Goal: Information Seeking & Learning: Learn about a topic

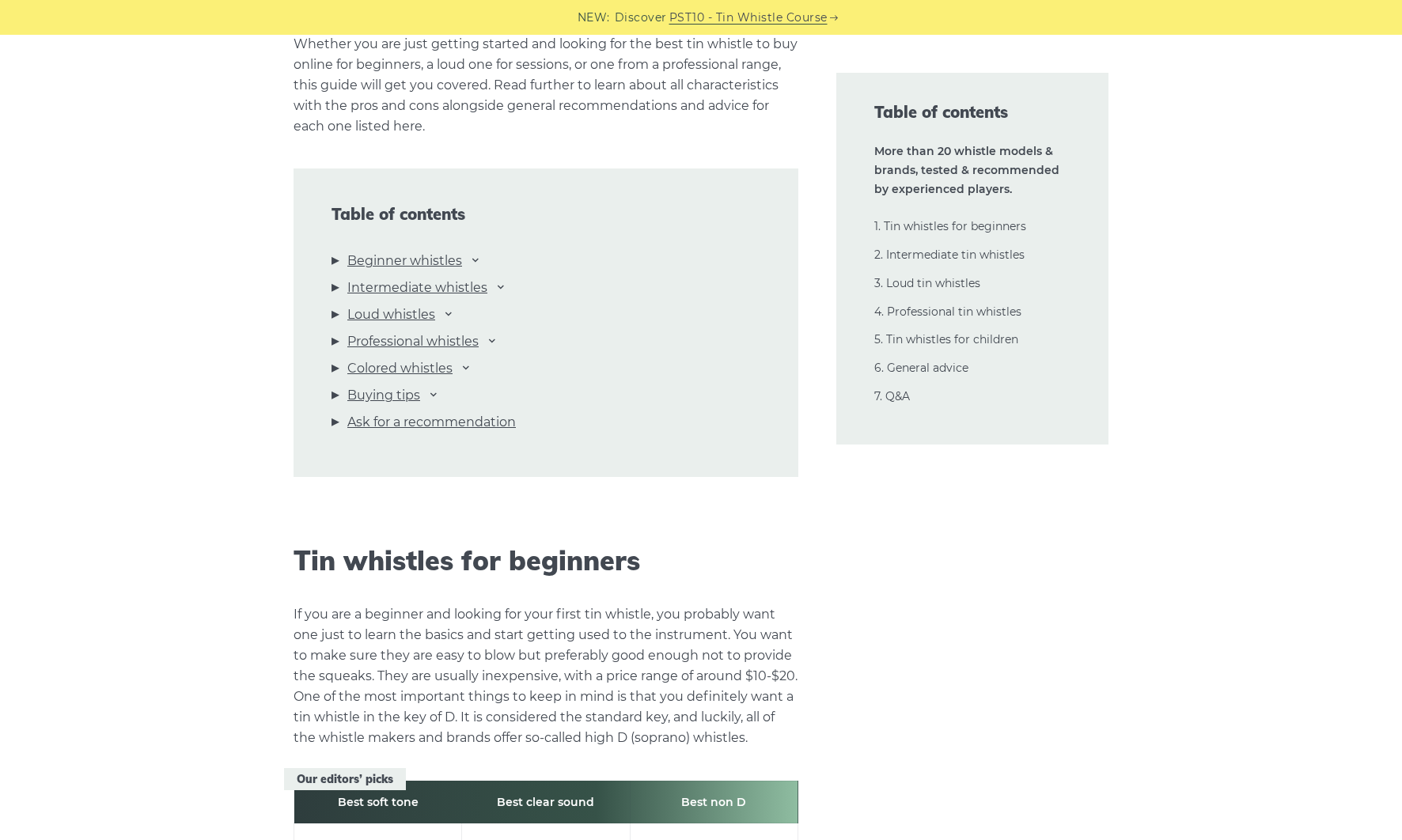
scroll to position [1635, 0]
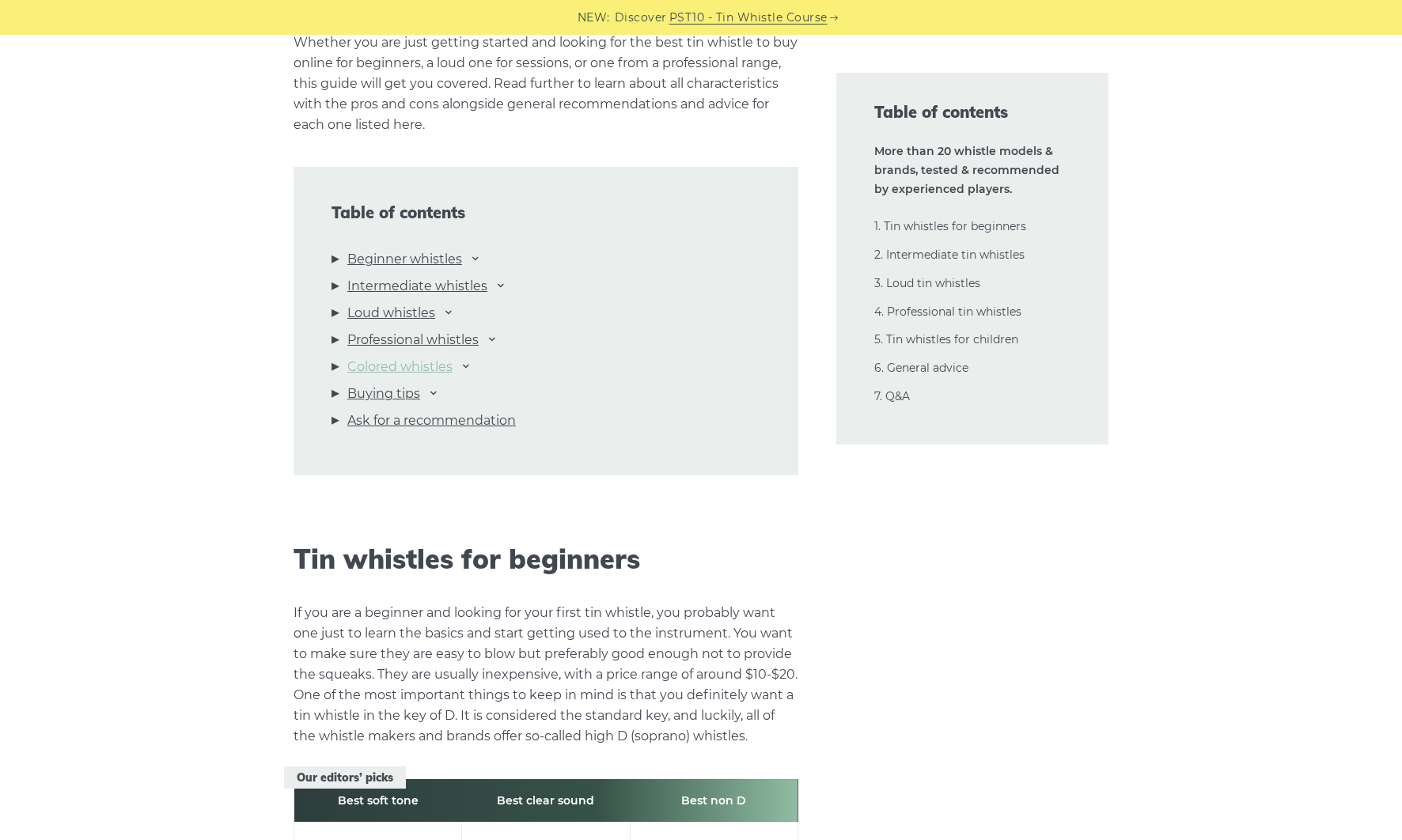
drag, startPoint x: 400, startPoint y: 285, endPoint x: 364, endPoint y: 285, distance: 36.0
click at [400, 285] on link "Intermediate whistles" at bounding box center [417, 286] width 140 height 21
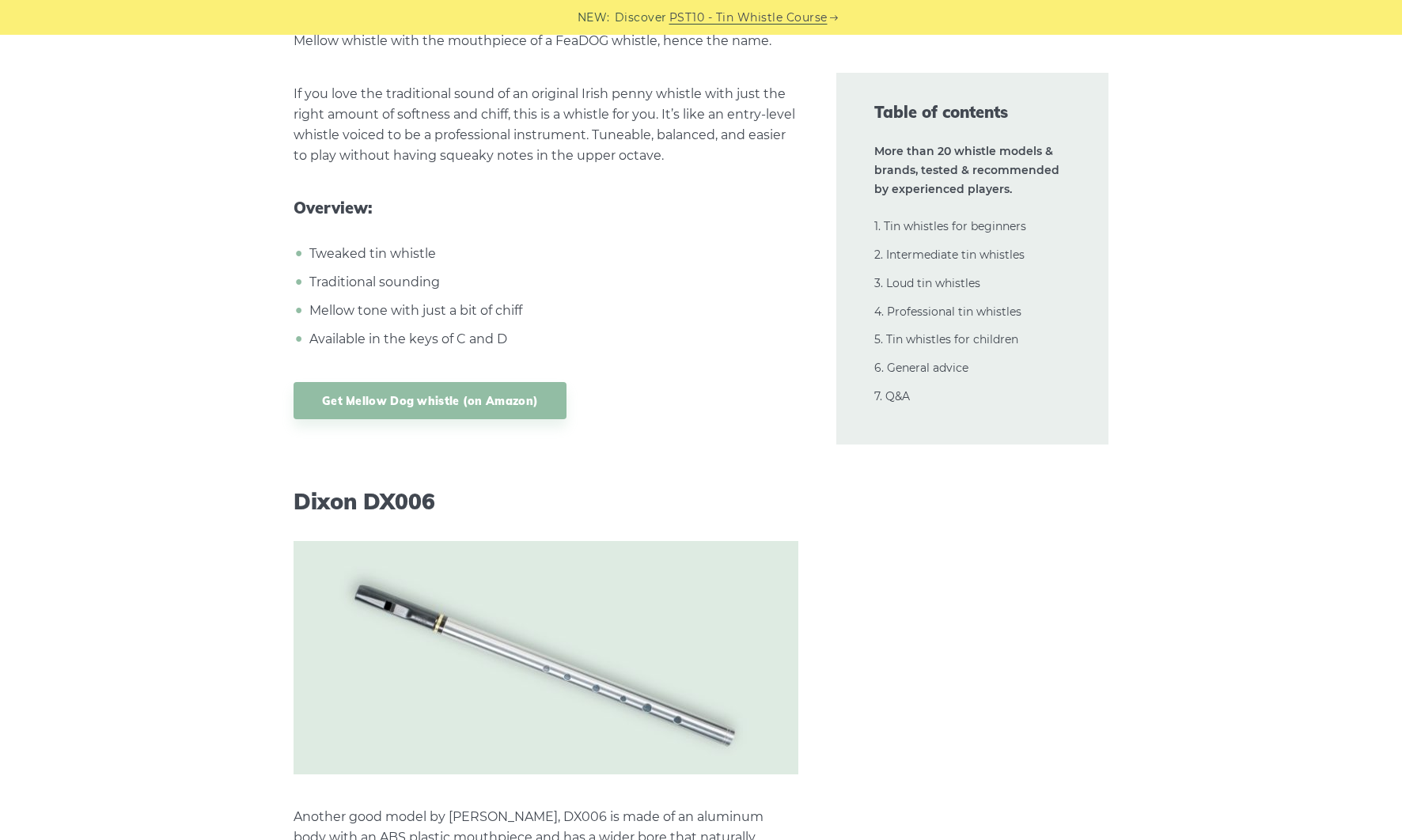
scroll to position [13092, 0]
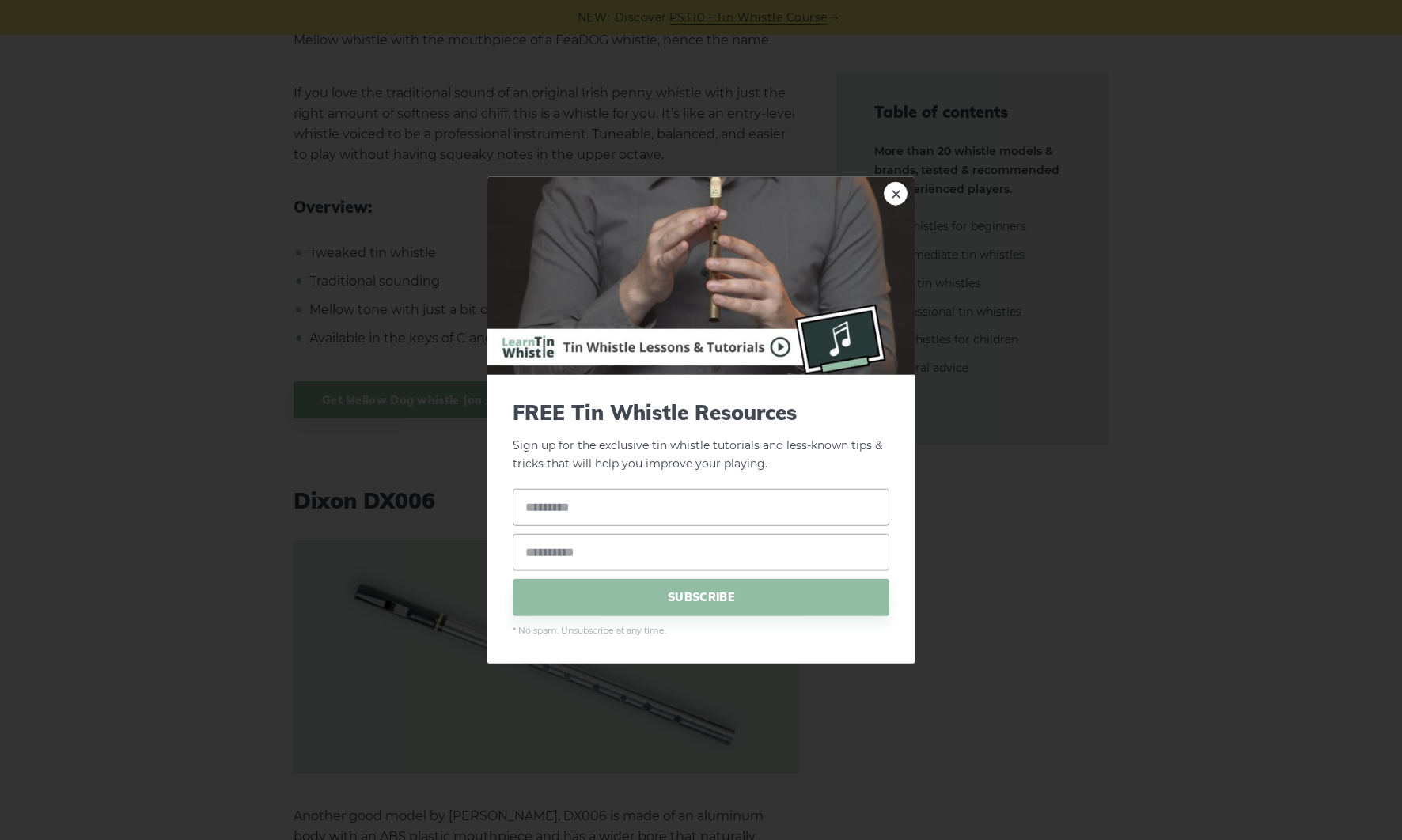
drag, startPoint x: 895, startPoint y: 192, endPoint x: 649, endPoint y: 210, distance: 246.7
click at [895, 193] on link "×" at bounding box center [895, 194] width 23 height 23
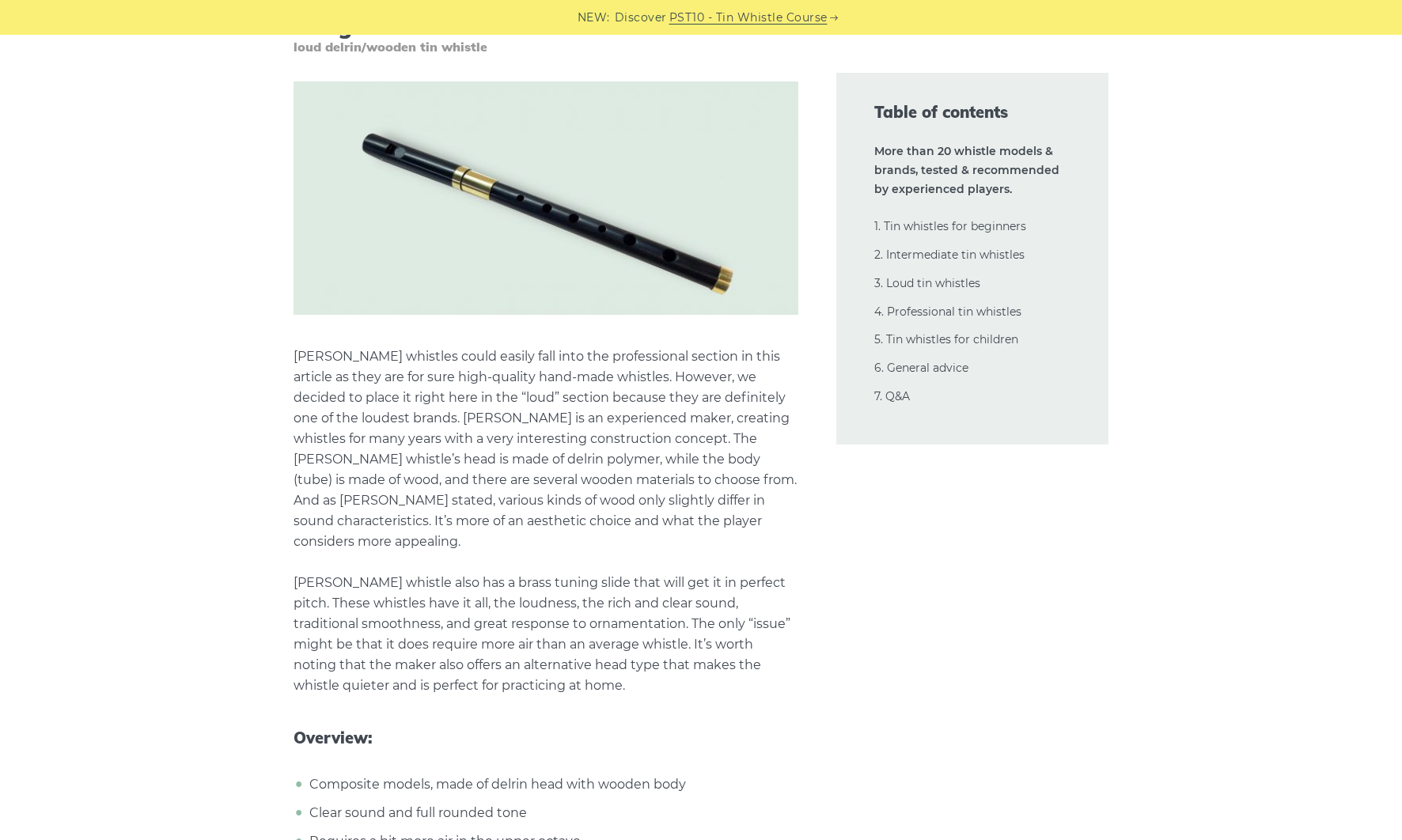
scroll to position [19413, 0]
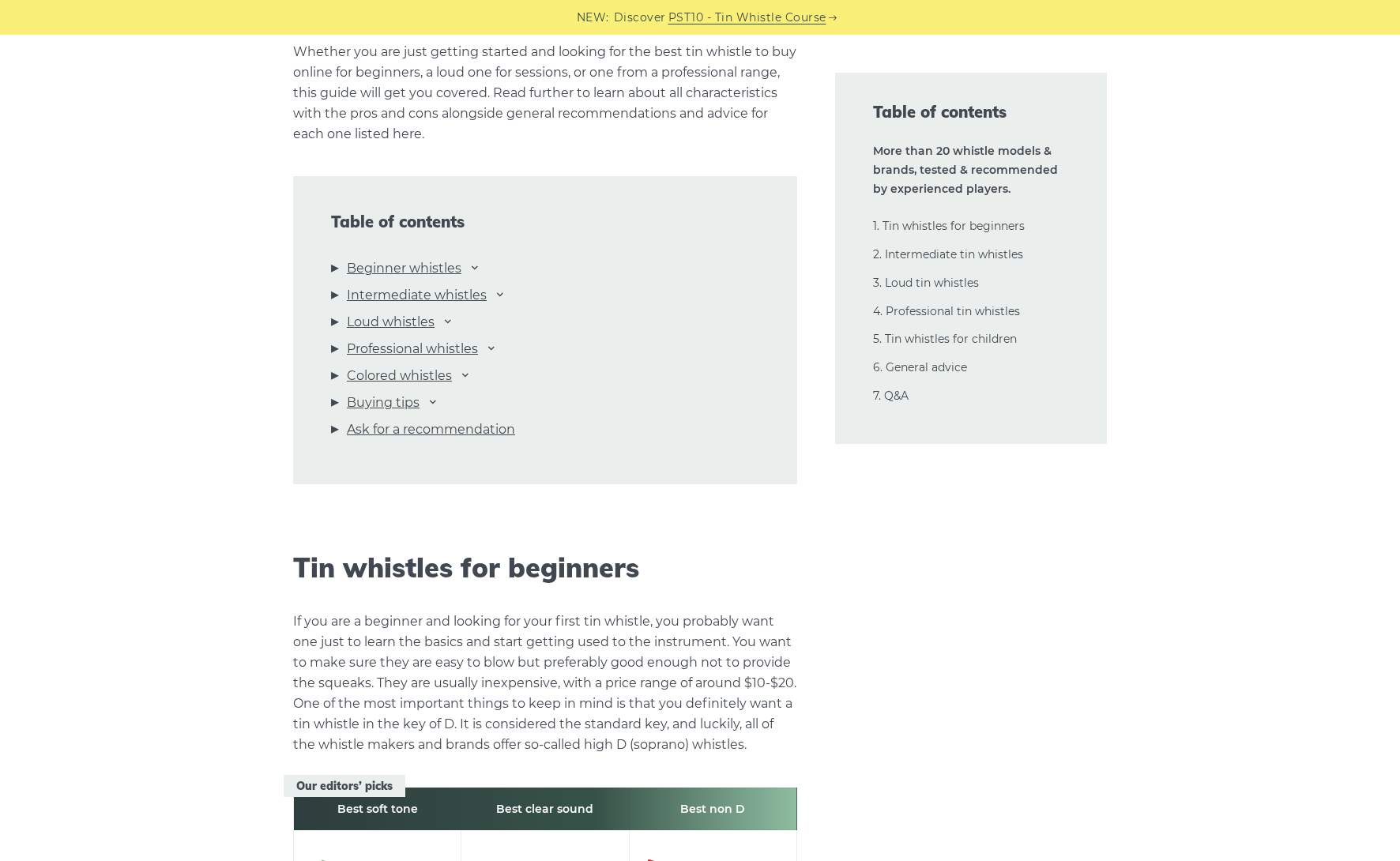
scroll to position [1634, 0]
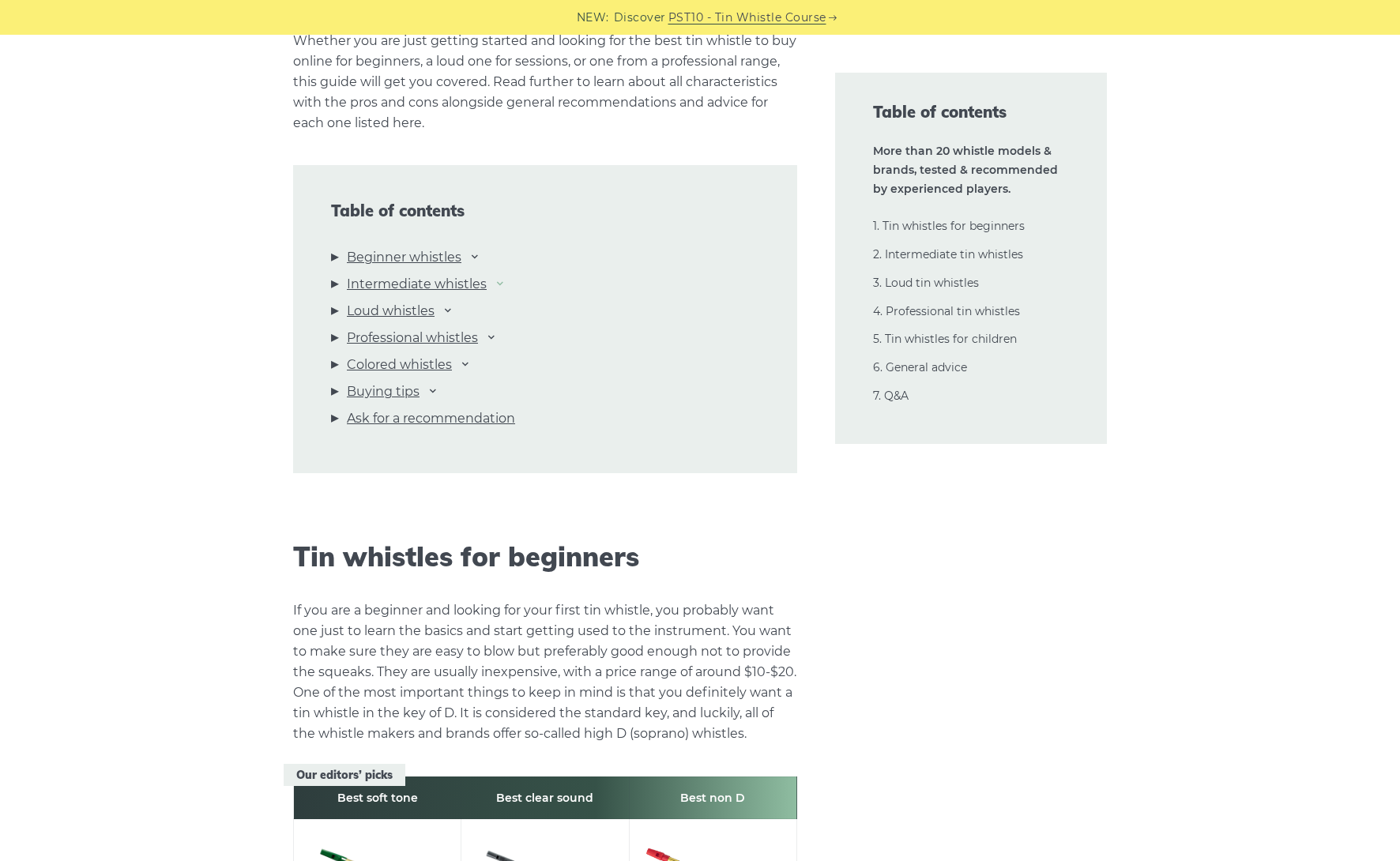
click at [500, 282] on icon at bounding box center [500, 282] width 13 height 13
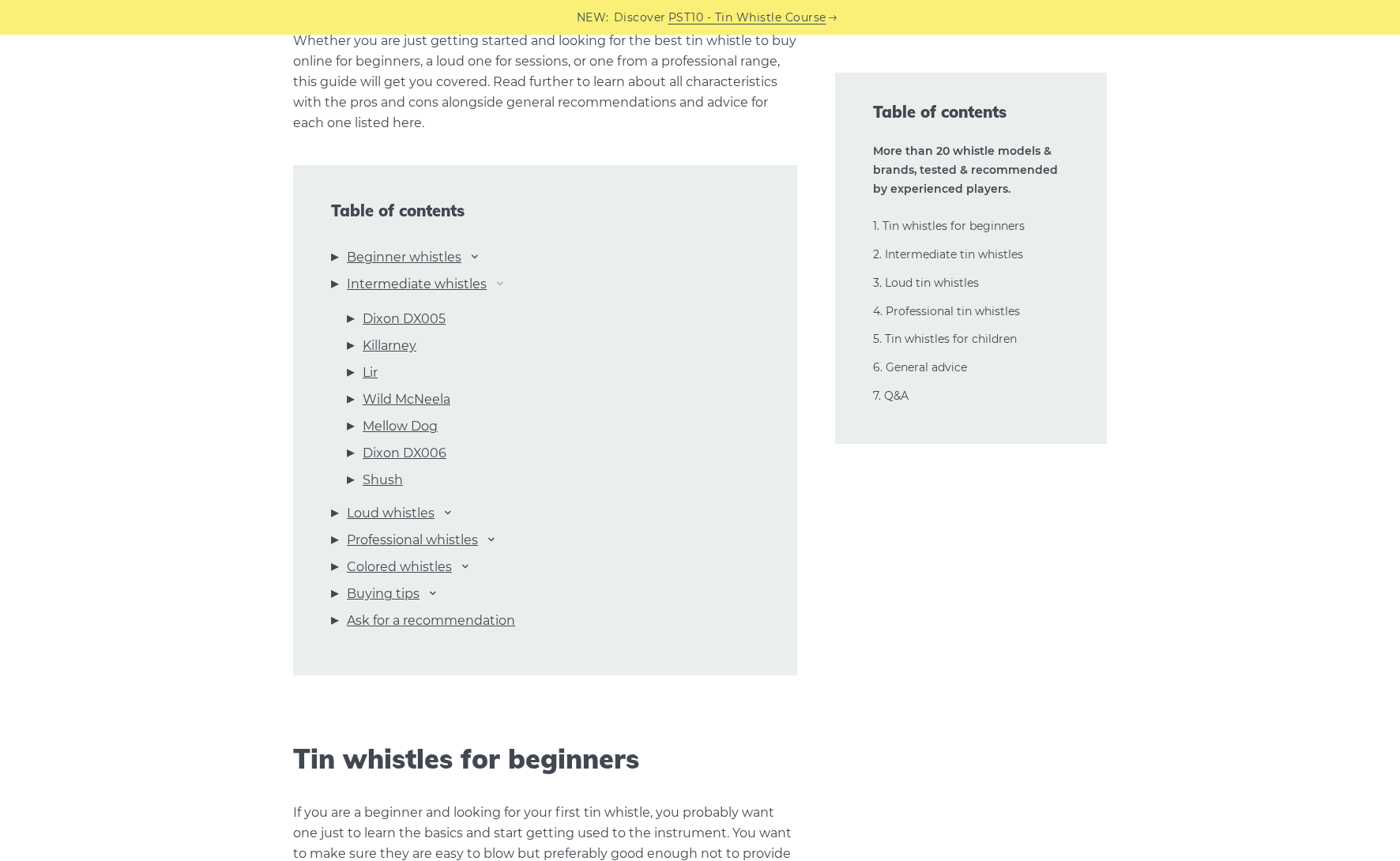
click at [499, 280] on icon at bounding box center [500, 282] width 13 height 13
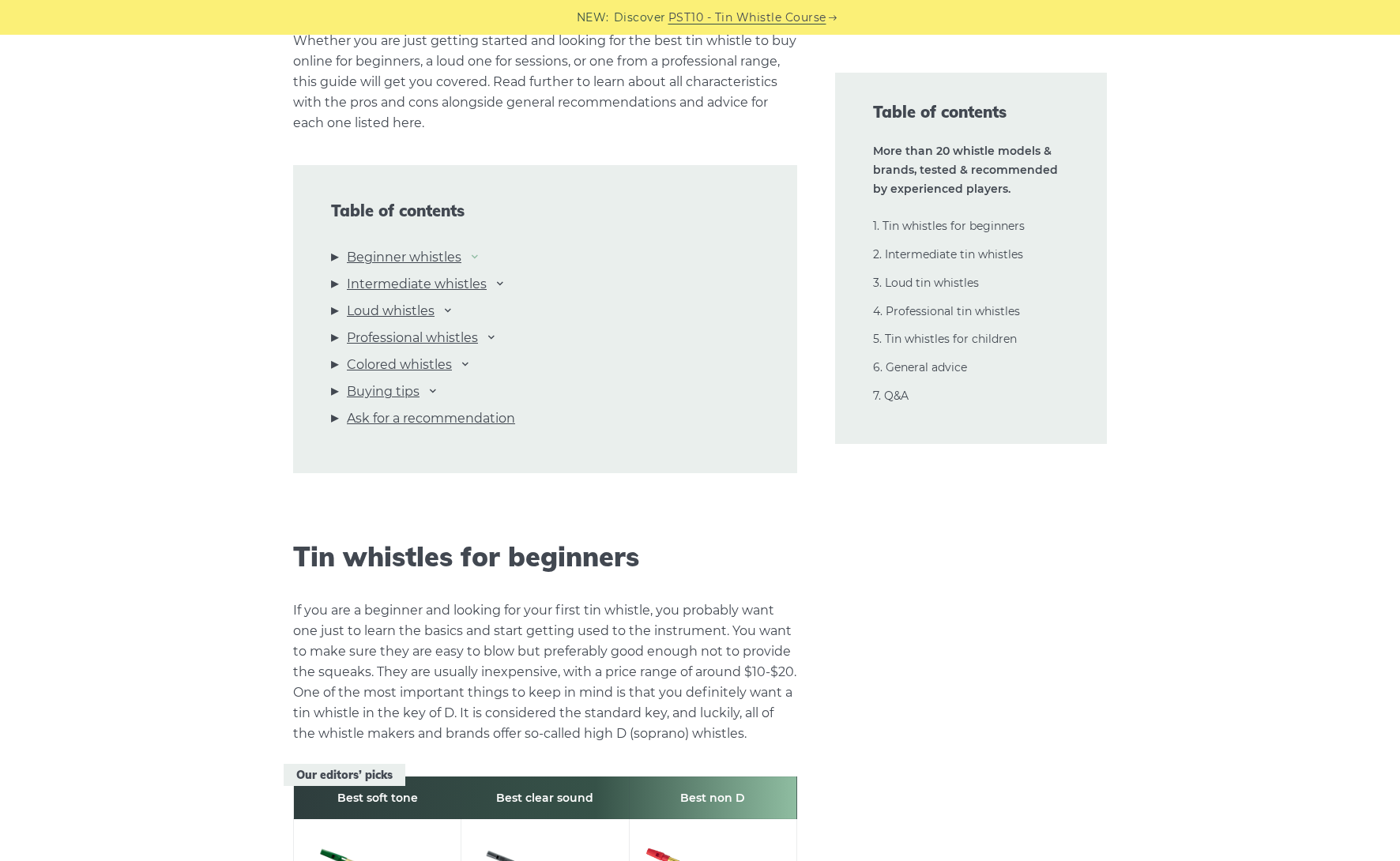
click at [473, 255] on icon at bounding box center [475, 255] width 13 height 13
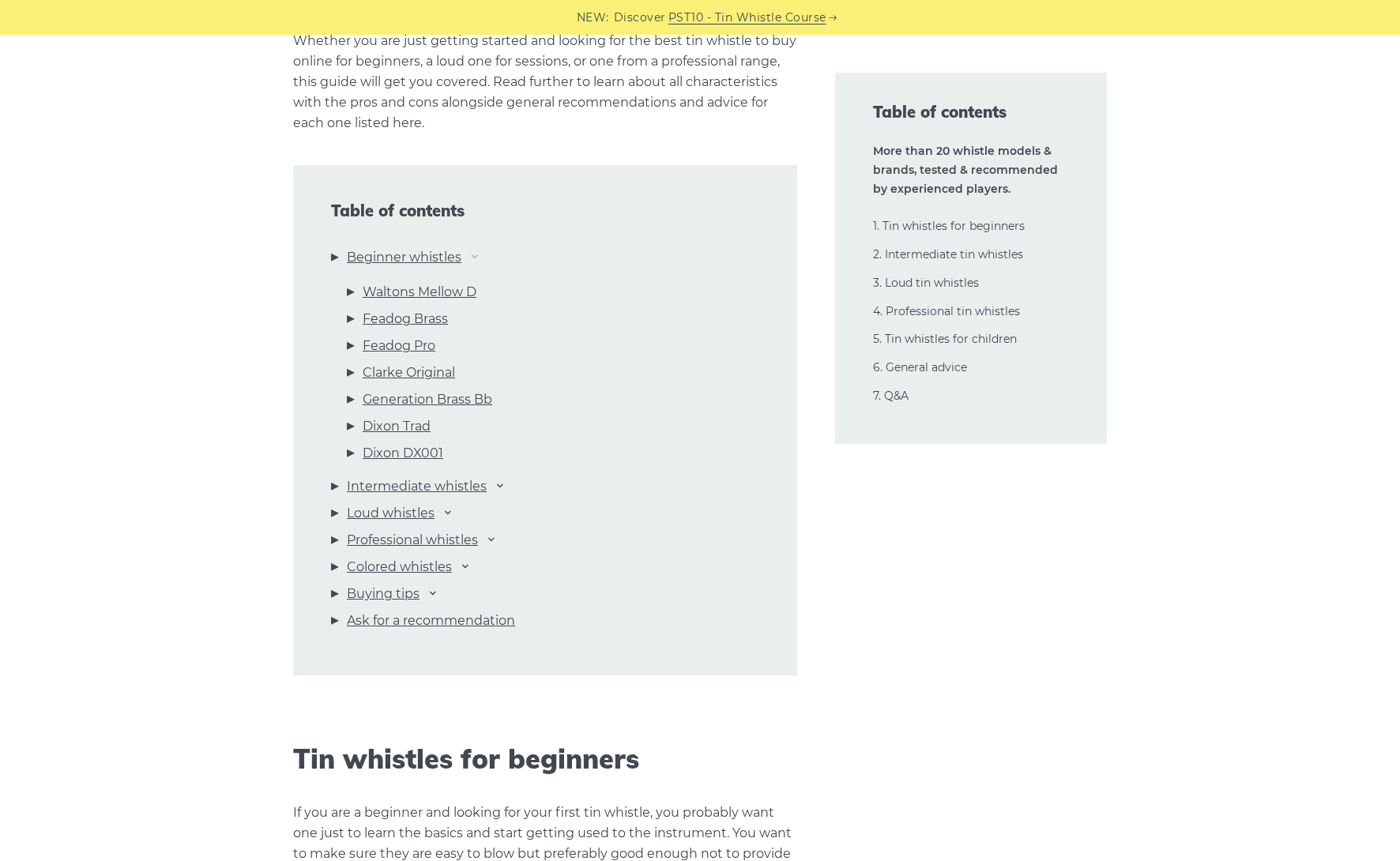
click at [473, 255] on icon at bounding box center [475, 255] width 13 height 13
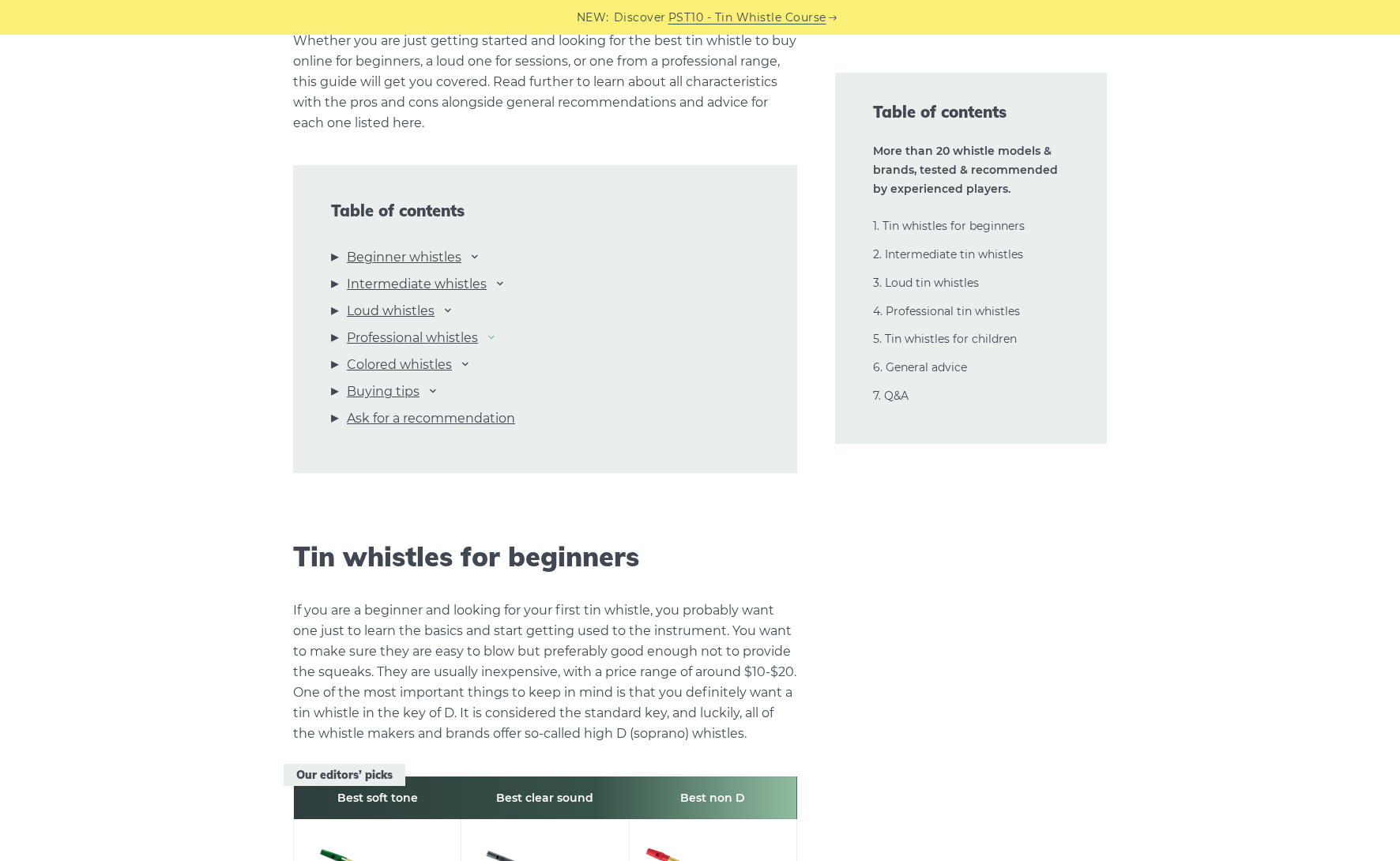
click at [493, 335] on icon at bounding box center [491, 336] width 13 height 13
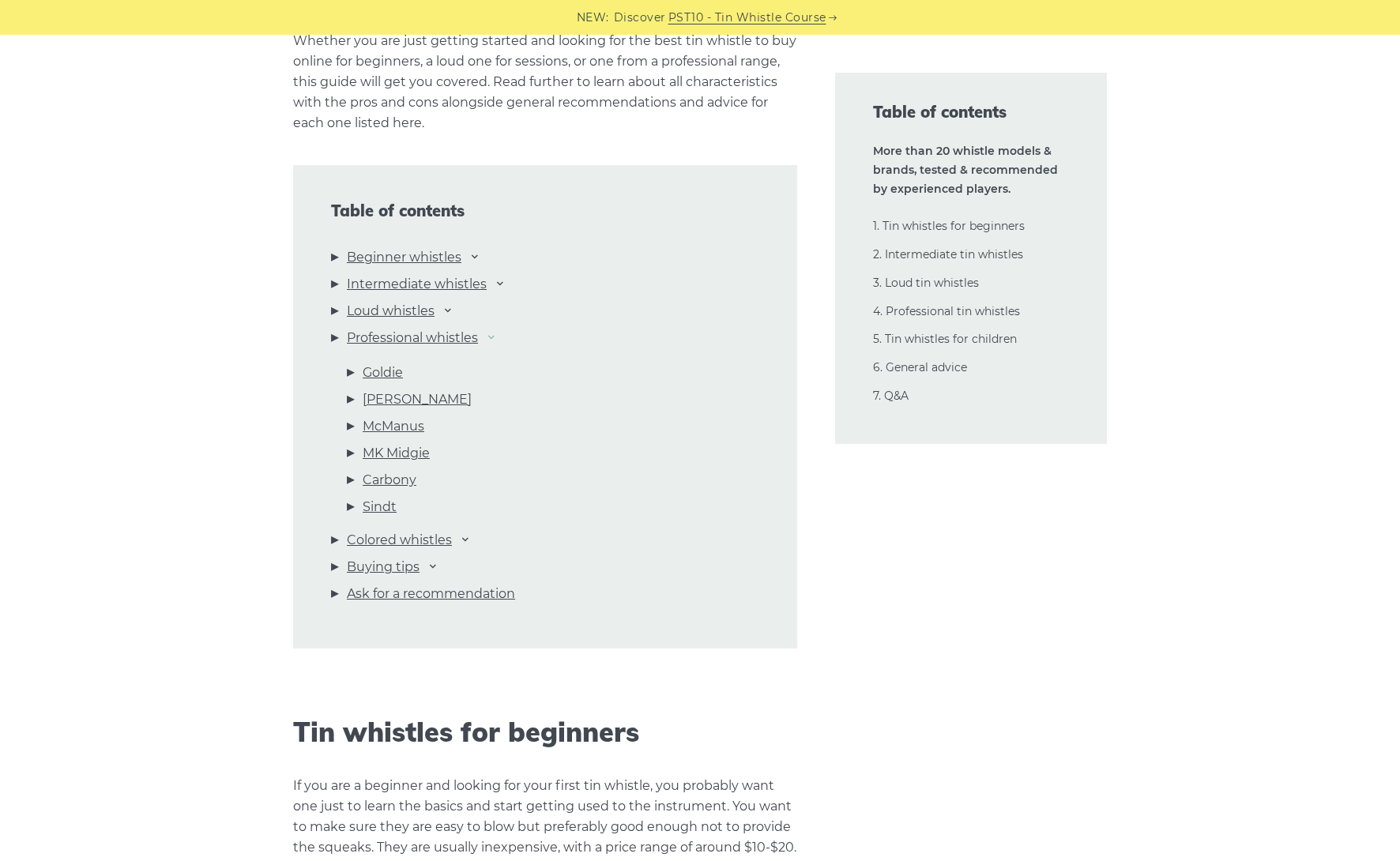
click at [493, 335] on icon at bounding box center [491, 336] width 13 height 13
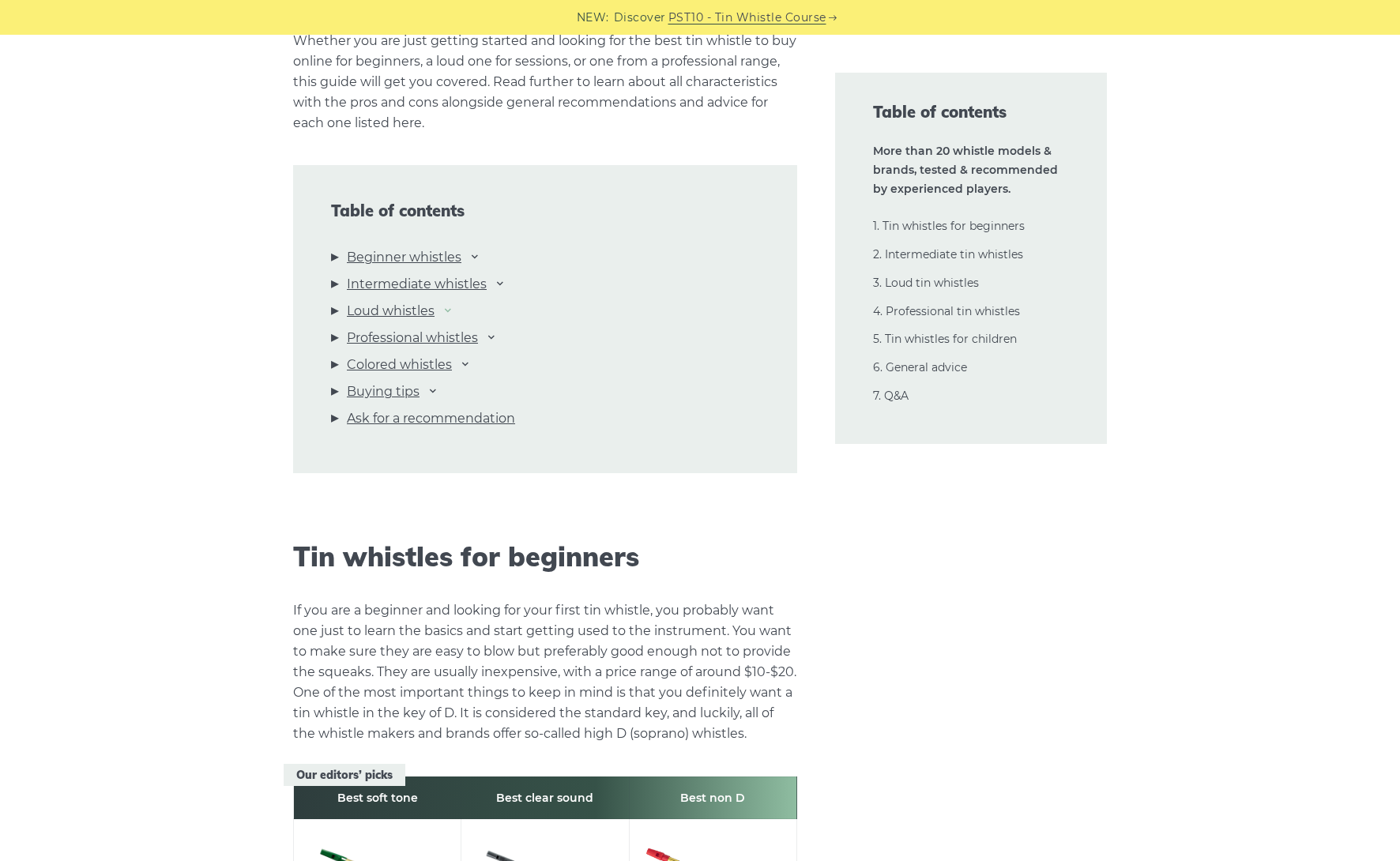
click at [447, 309] on icon at bounding box center [448, 309] width 13 height 13
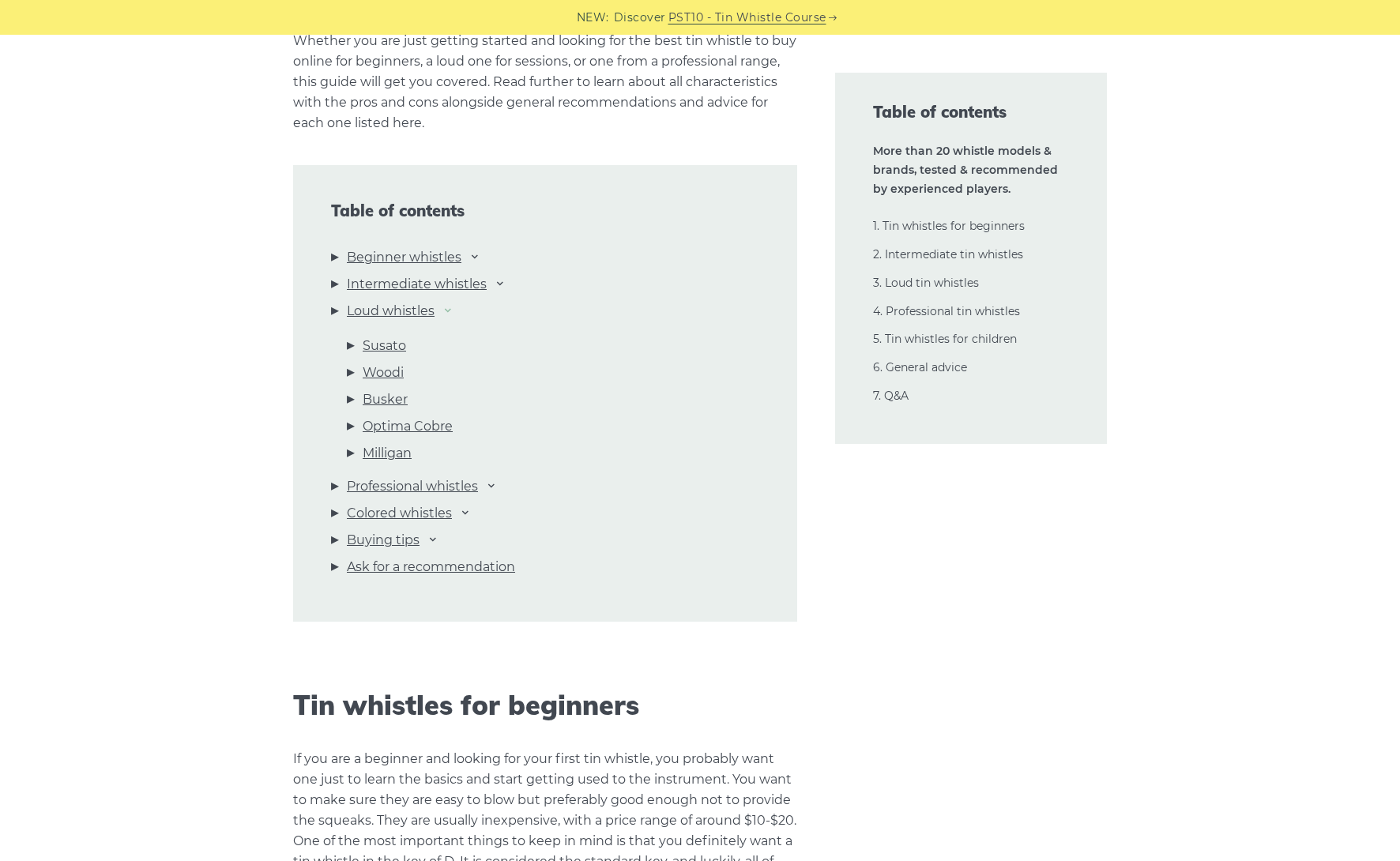
click at [447, 309] on icon at bounding box center [448, 309] width 13 height 13
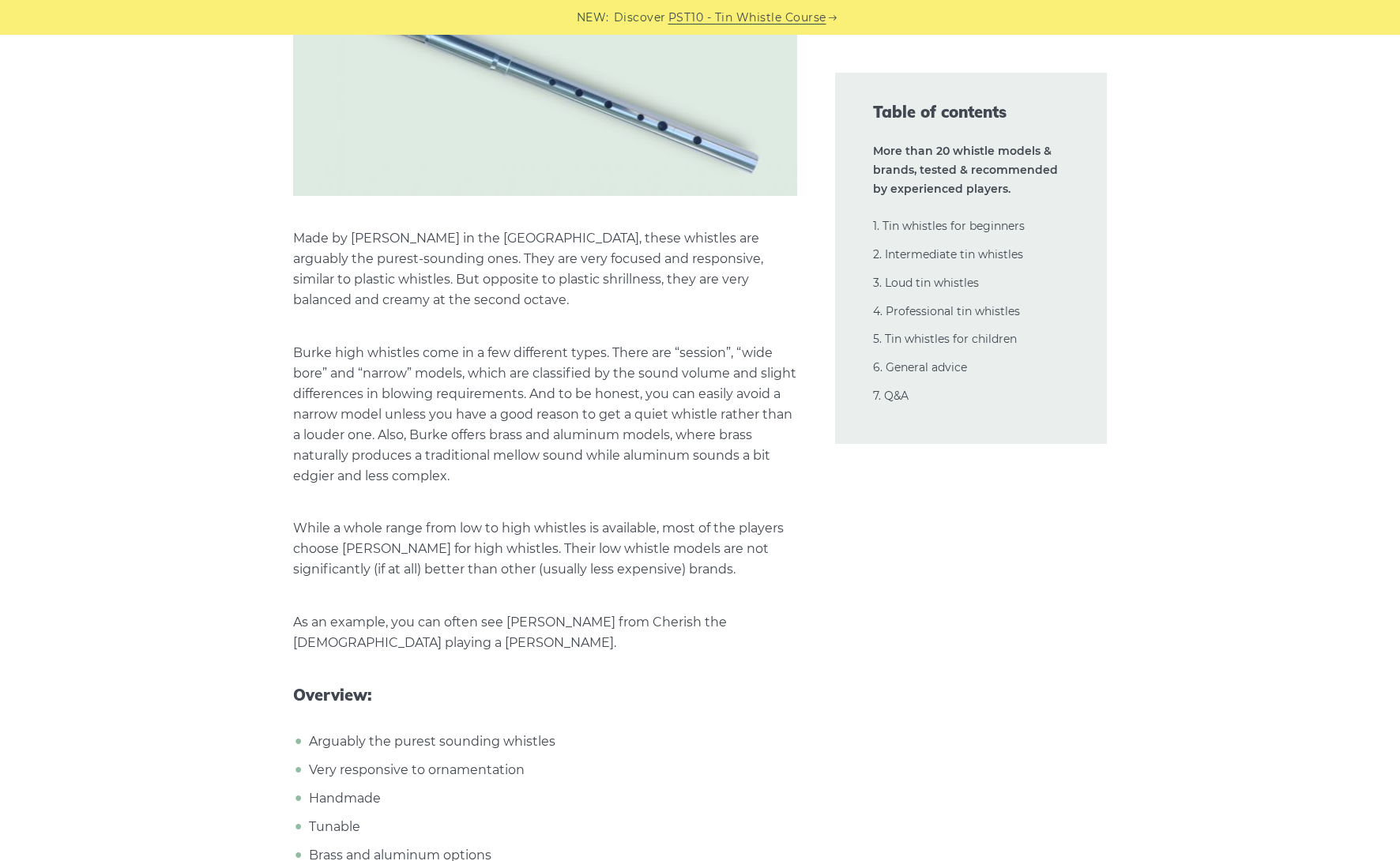
scroll to position [22206, 0]
